Goal: Task Accomplishment & Management: Use online tool/utility

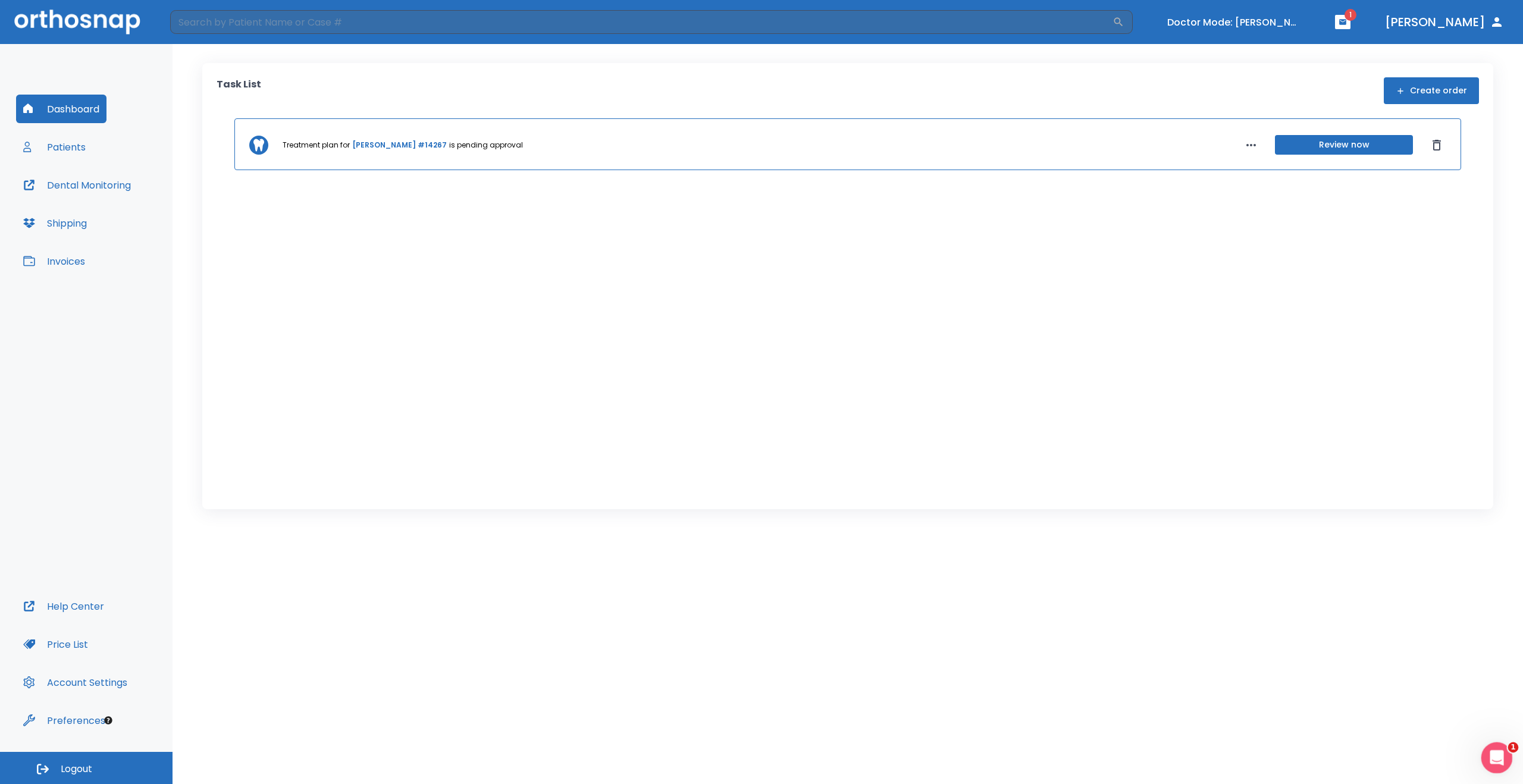
click at [1495, 758] on icon "Open Intercom Messenger" at bounding box center [1495, 756] width 19 height 19
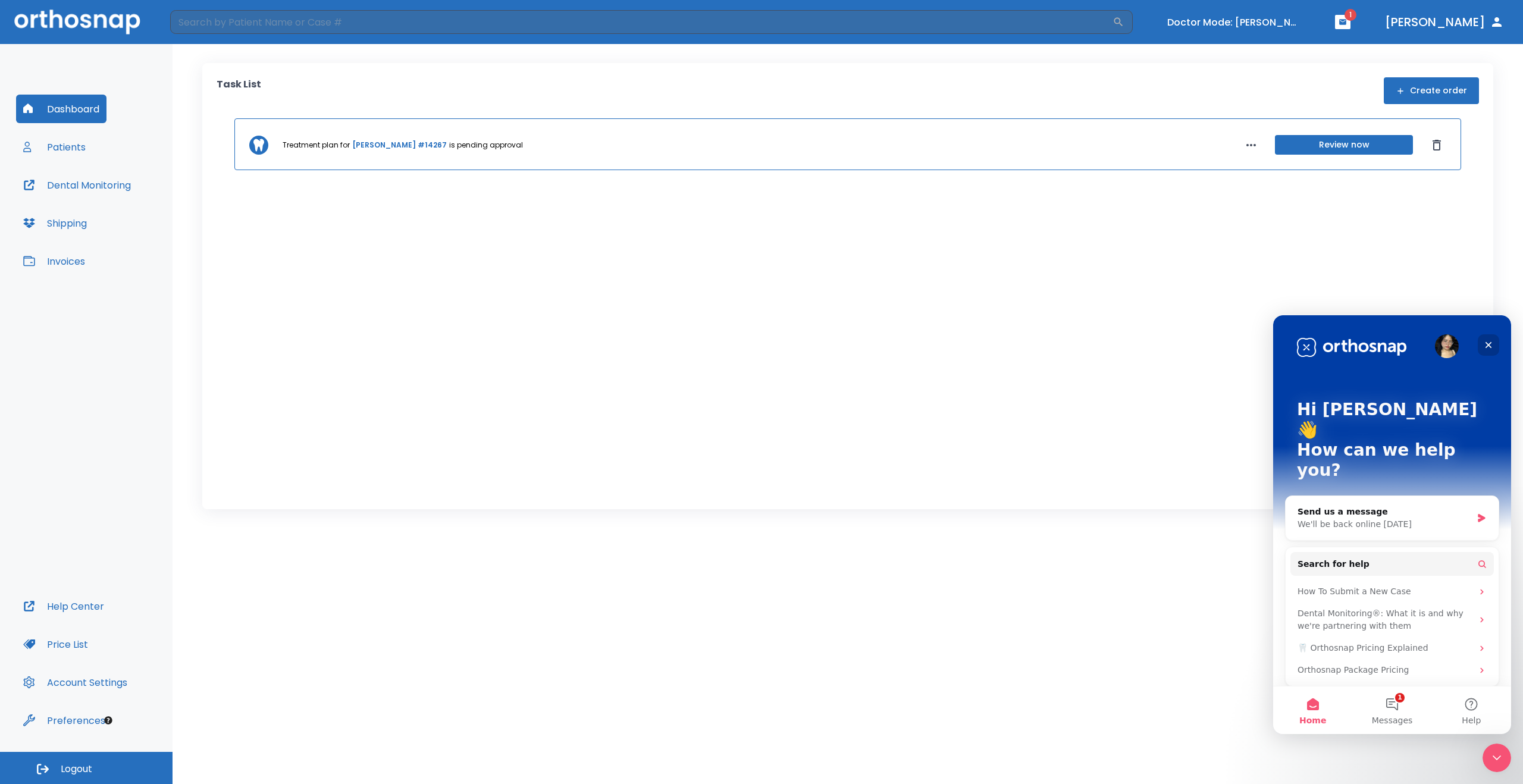
click at [1488, 345] on icon "Close" at bounding box center [1489, 345] width 7 height 7
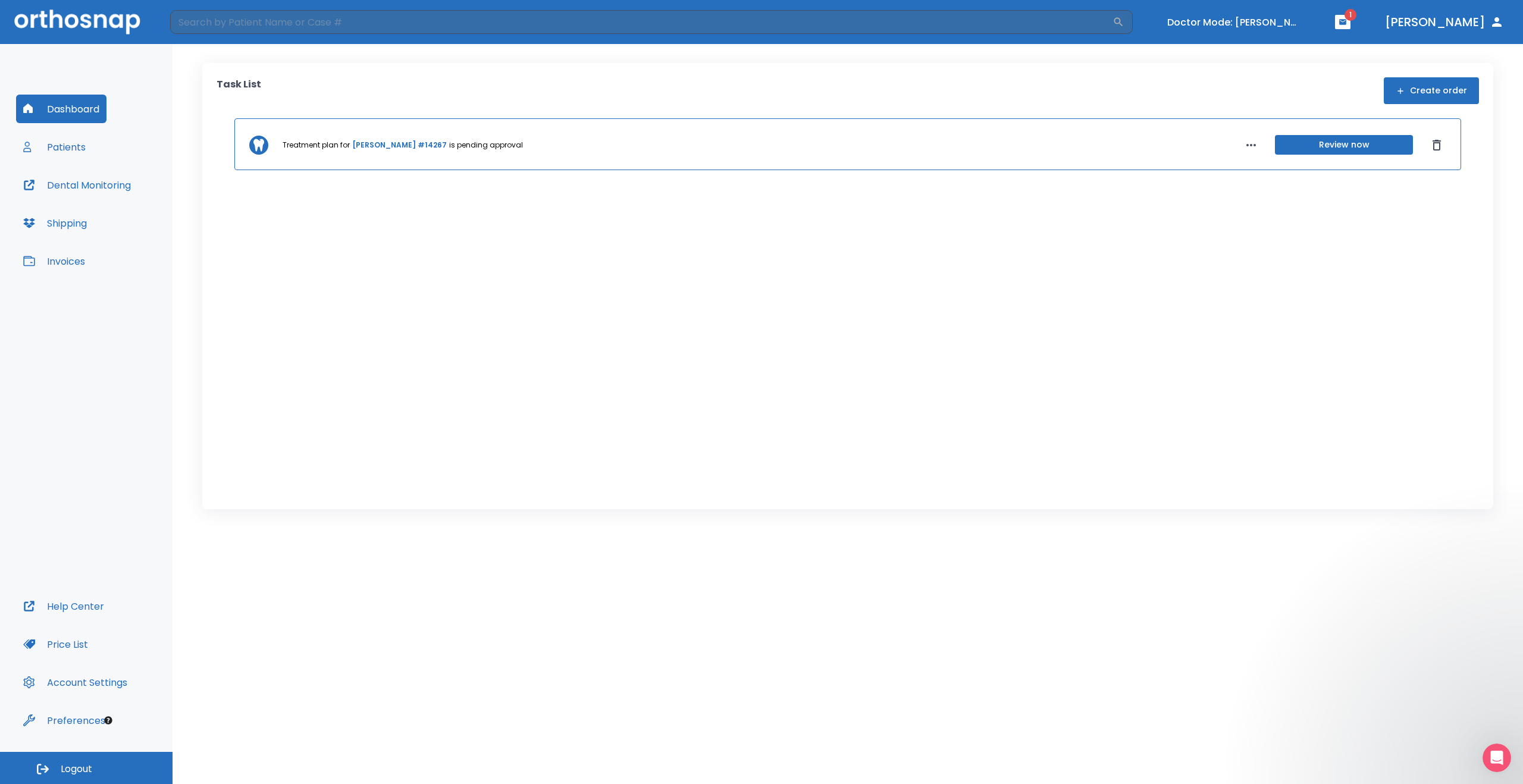
click at [375, 144] on link "[PERSON_NAME] #14267" at bounding box center [399, 145] width 95 height 10
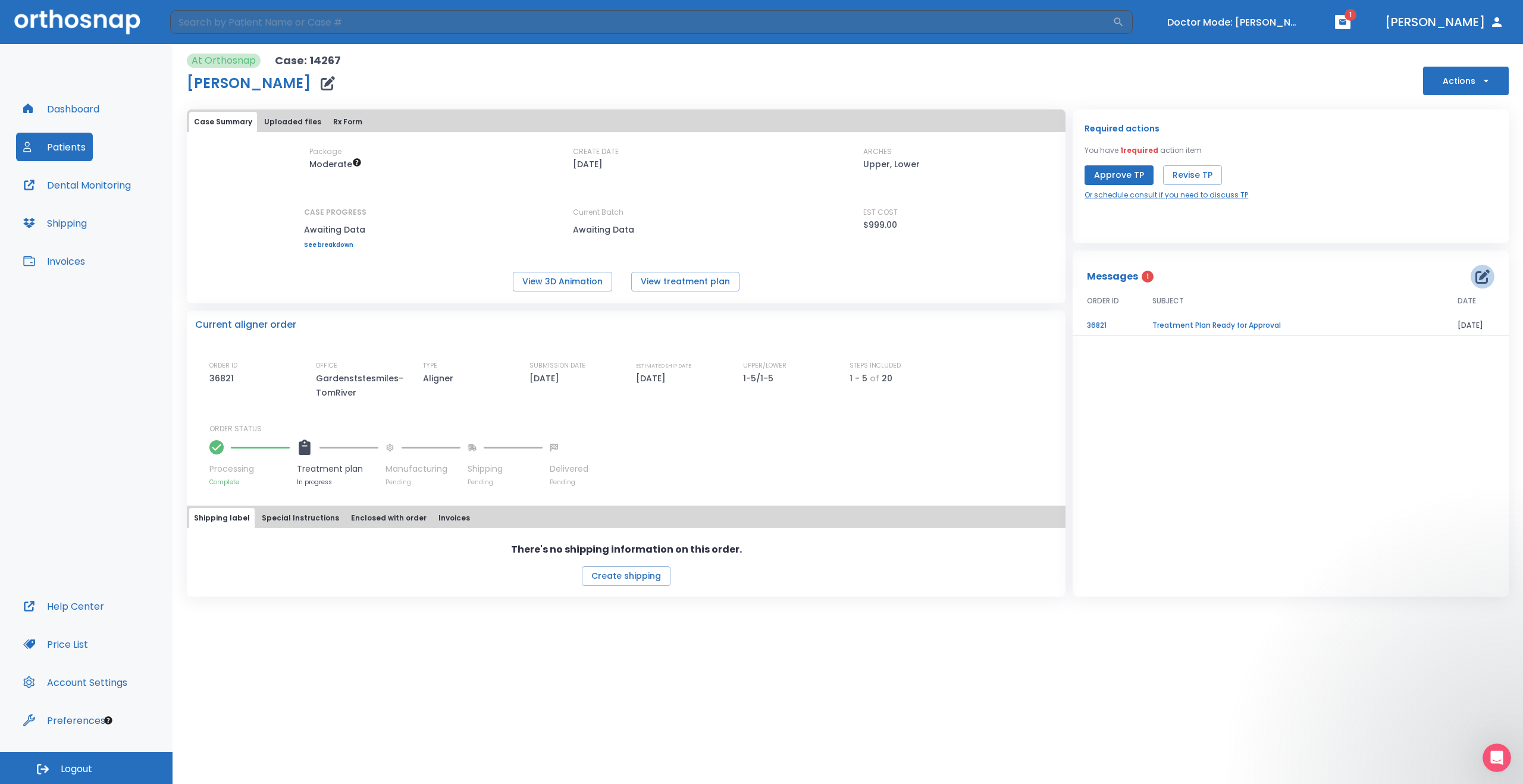
click at [1482, 276] on icon "button" at bounding box center [1483, 276] width 14 height 14
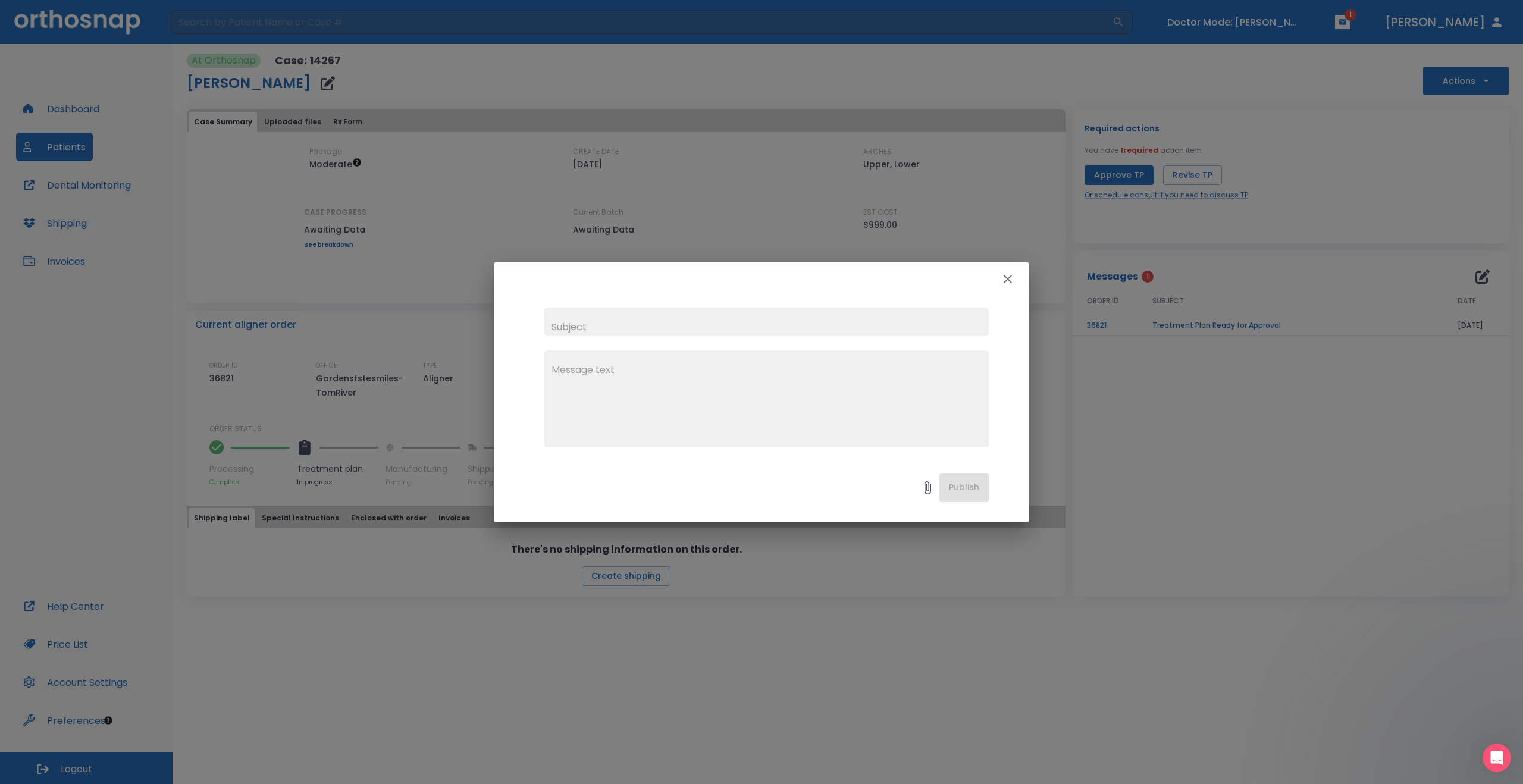
click at [1008, 275] on icon "button" at bounding box center [1008, 279] width 14 height 14
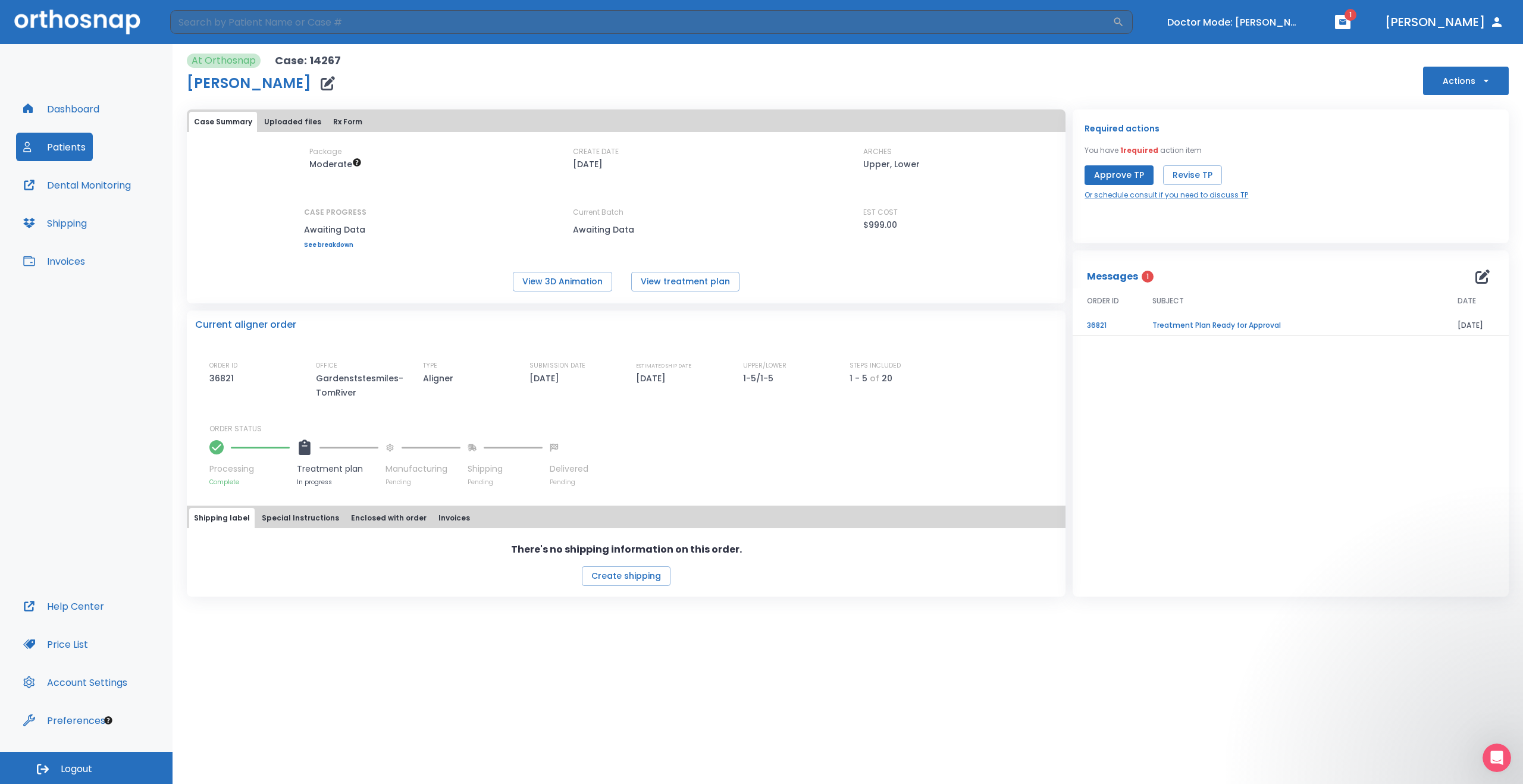
click at [1487, 78] on icon "button" at bounding box center [1486, 81] width 12 height 12
click at [1465, 235] on p "Schedule consult" at bounding box center [1464, 234] width 64 height 10
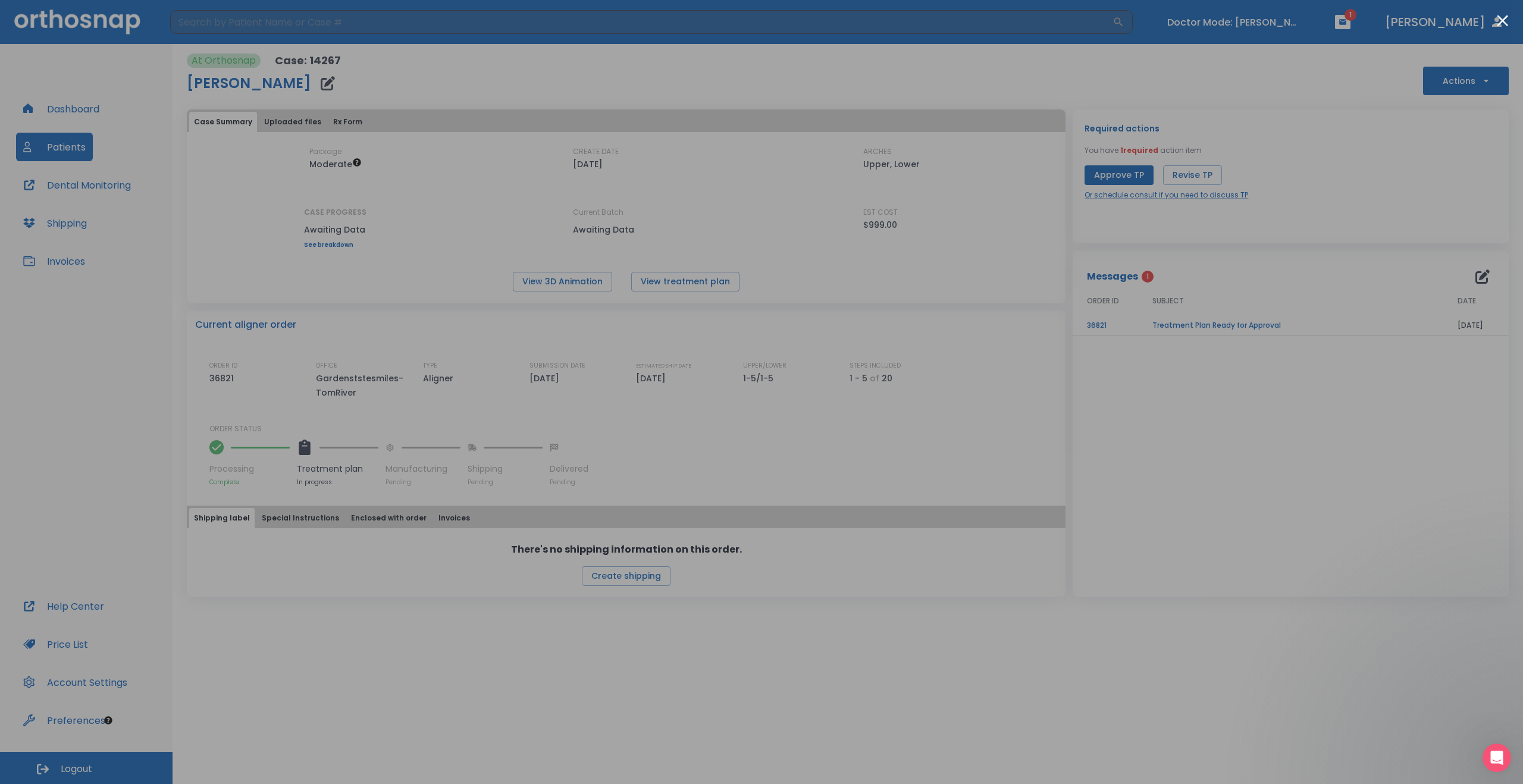
click at [1276, 436] on div at bounding box center [761, 392] width 1523 height 784
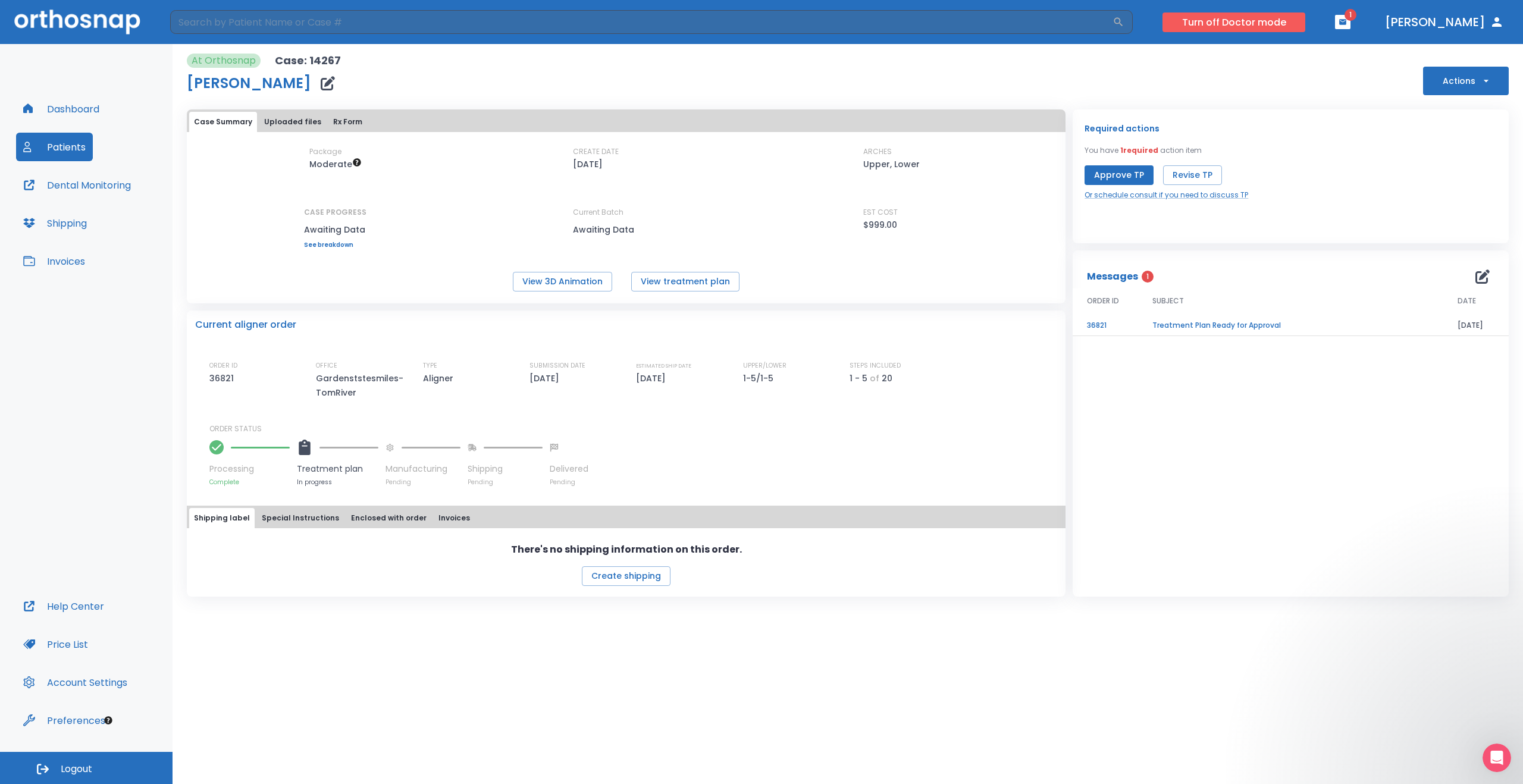
click at [1281, 20] on button "Turn off Doctor mode" at bounding box center [1234, 22] width 143 height 19
